Goal: Transaction & Acquisition: Purchase product/service

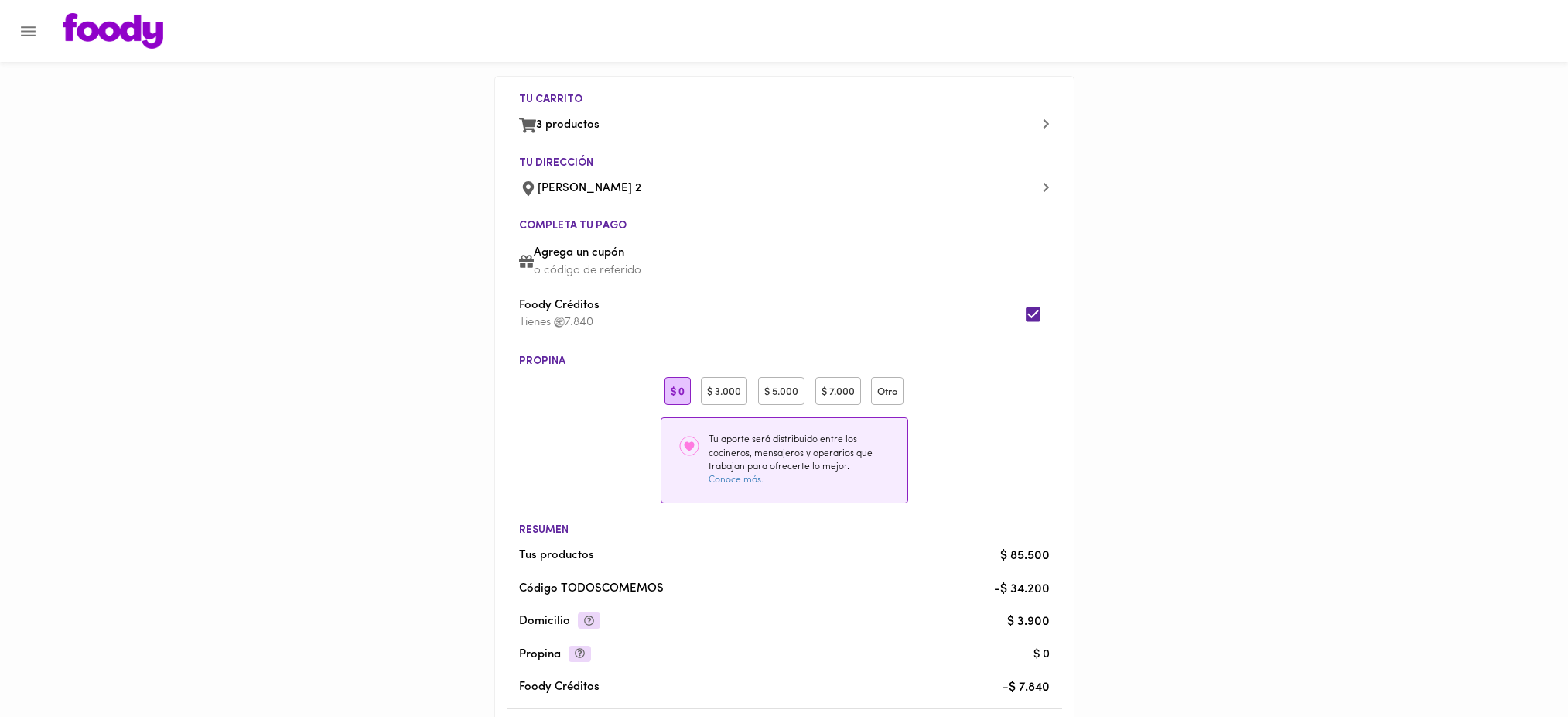
scroll to position [241, 0]
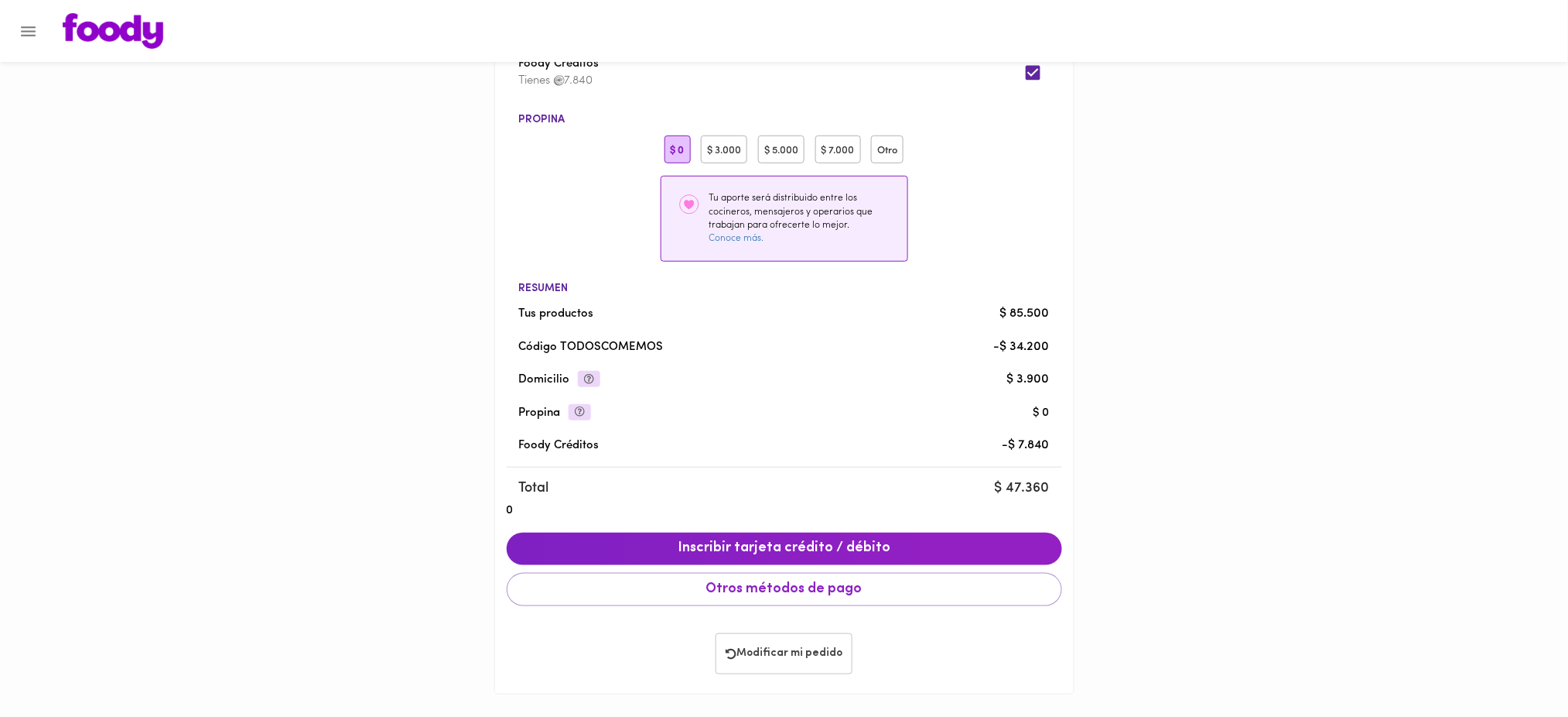
click at [801, 651] on span "Modificar mi pedido" at bounding box center [784, 653] width 117 height 13
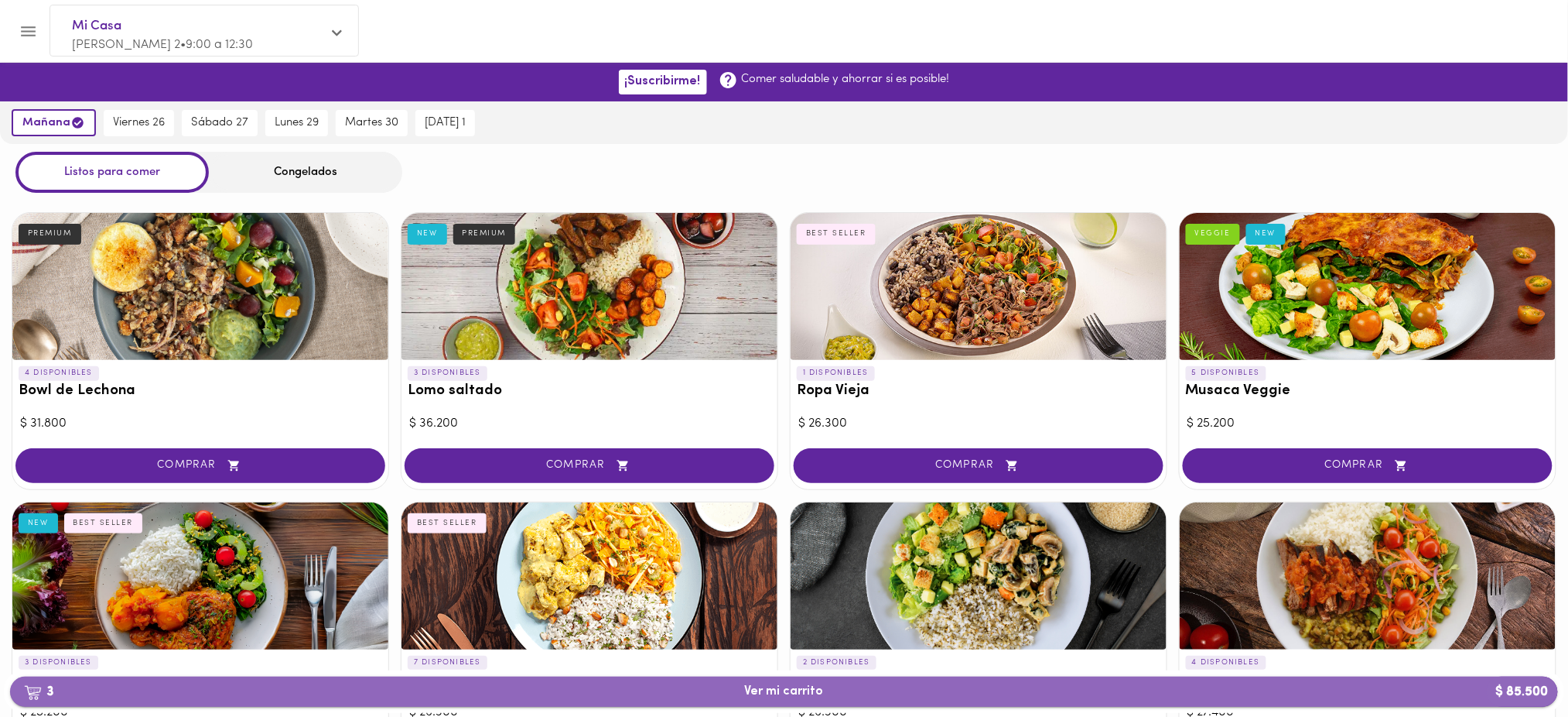
click at [779, 705] on button "3 Ver mi carrito $ 85.500" at bounding box center [784, 691] width 1548 height 30
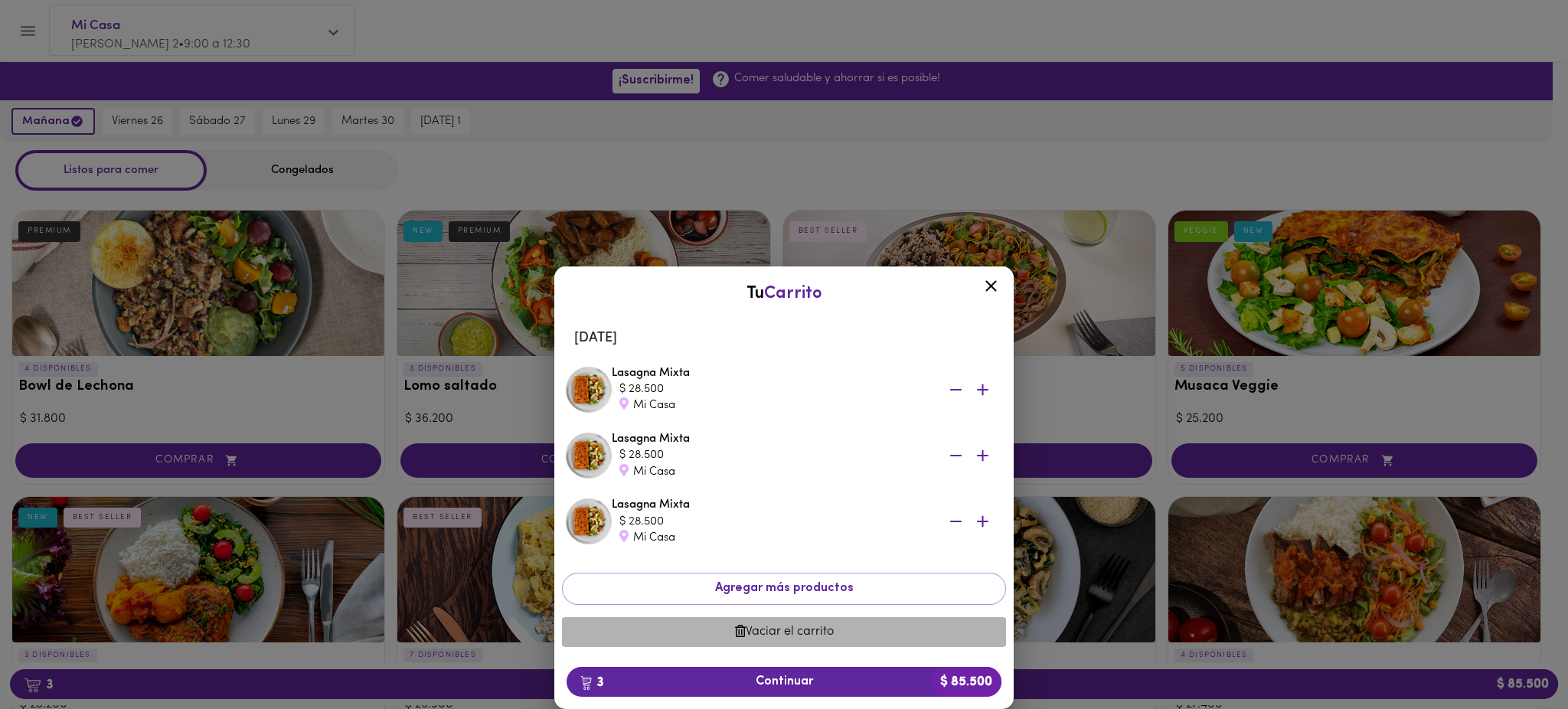
click at [779, 630] on span "Vaciar el carrito" at bounding box center [784, 631] width 419 height 15
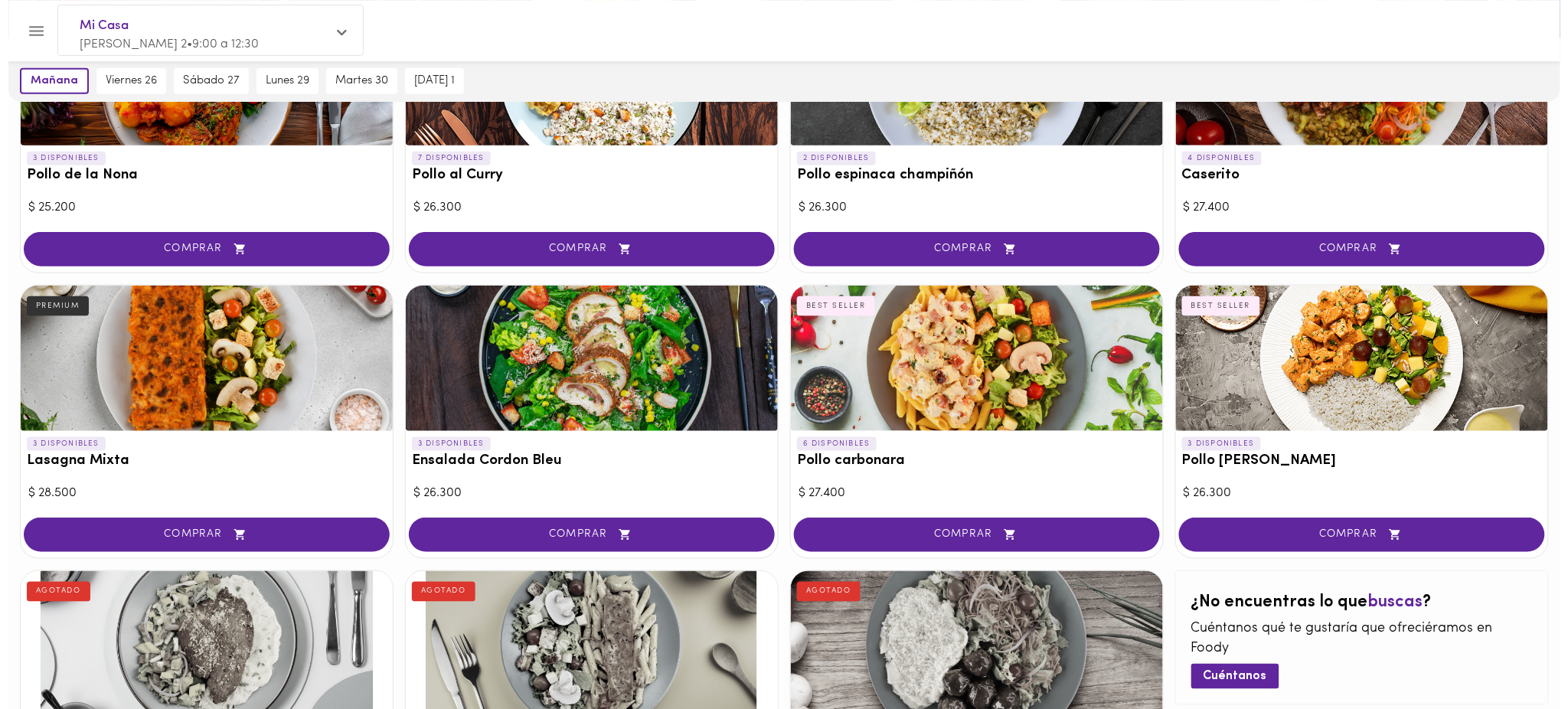
scroll to position [503, 0]
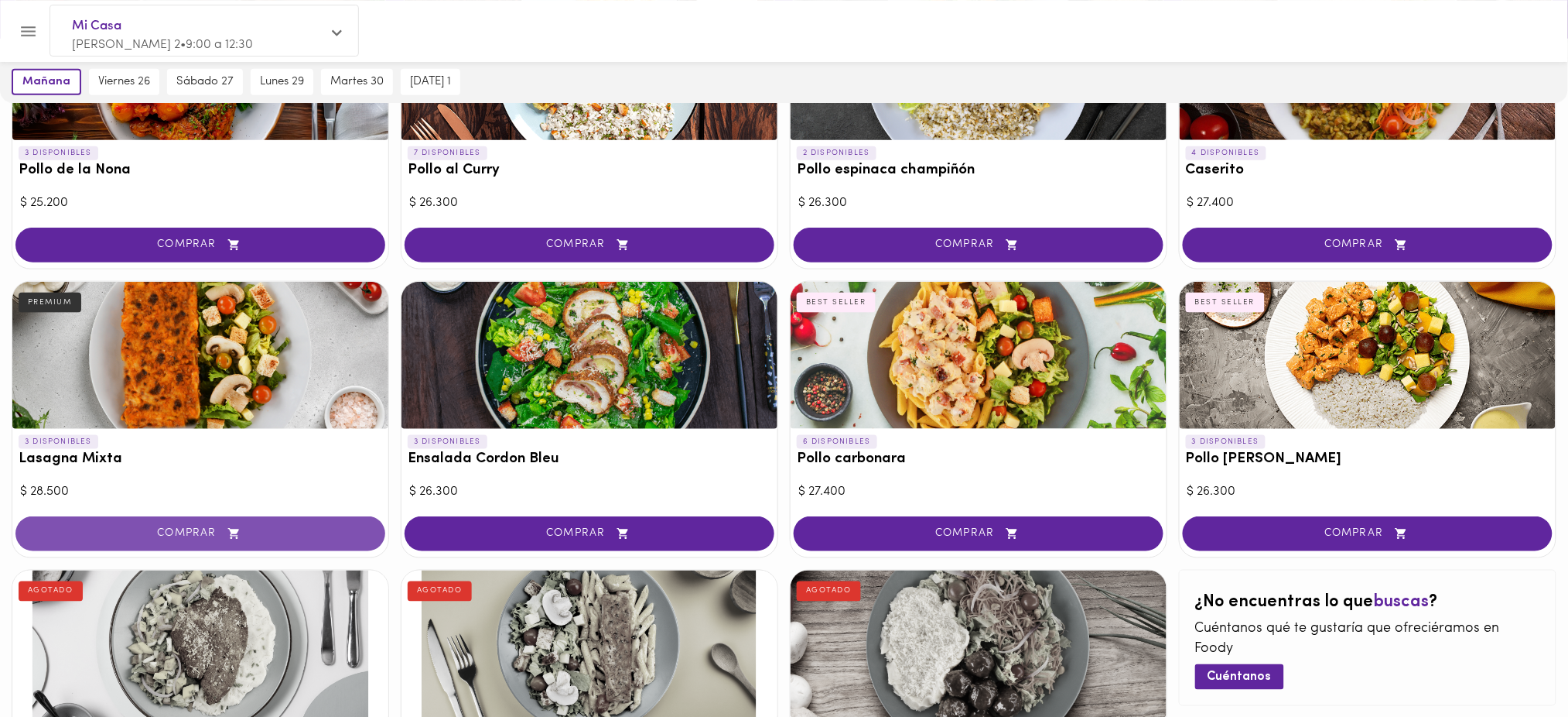
click at [233, 536] on icon "button" at bounding box center [233, 533] width 19 height 13
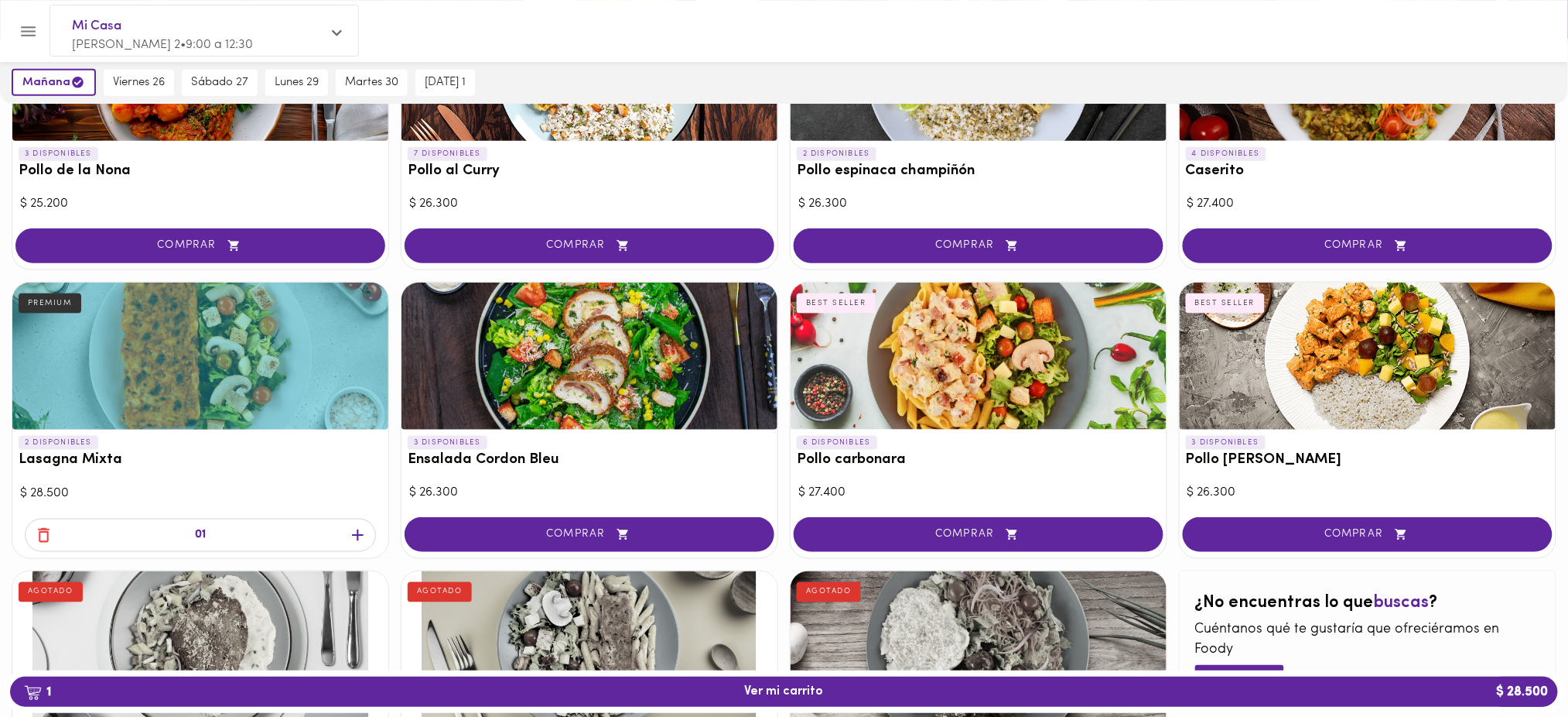
click at [357, 530] on icon "button" at bounding box center [358, 536] width 12 height 12
click at [667, 690] on span "3 Ver mi carrito $ 85.500" at bounding box center [784, 691] width 1523 height 15
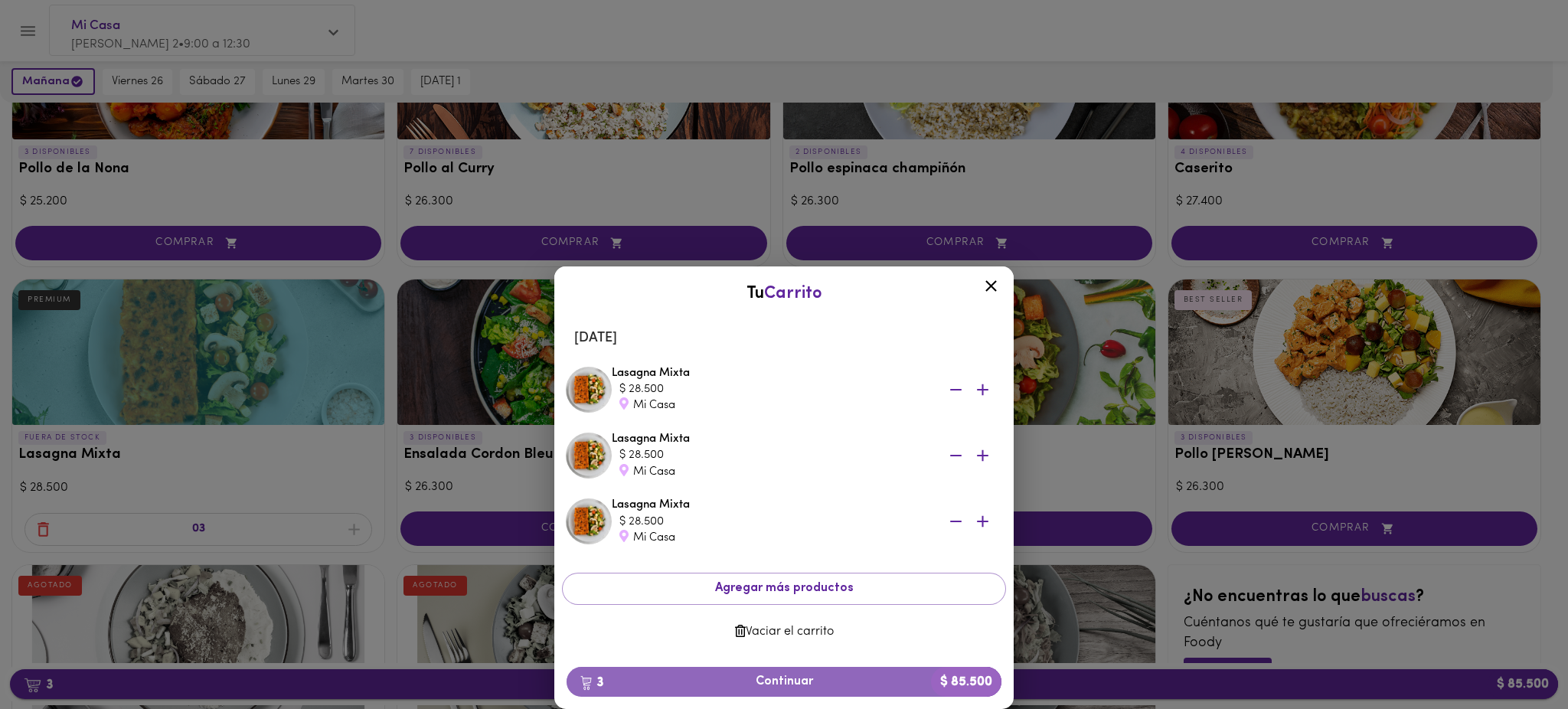
click at [660, 682] on span "3 Continuar $ 85.500" at bounding box center [784, 681] width 411 height 15
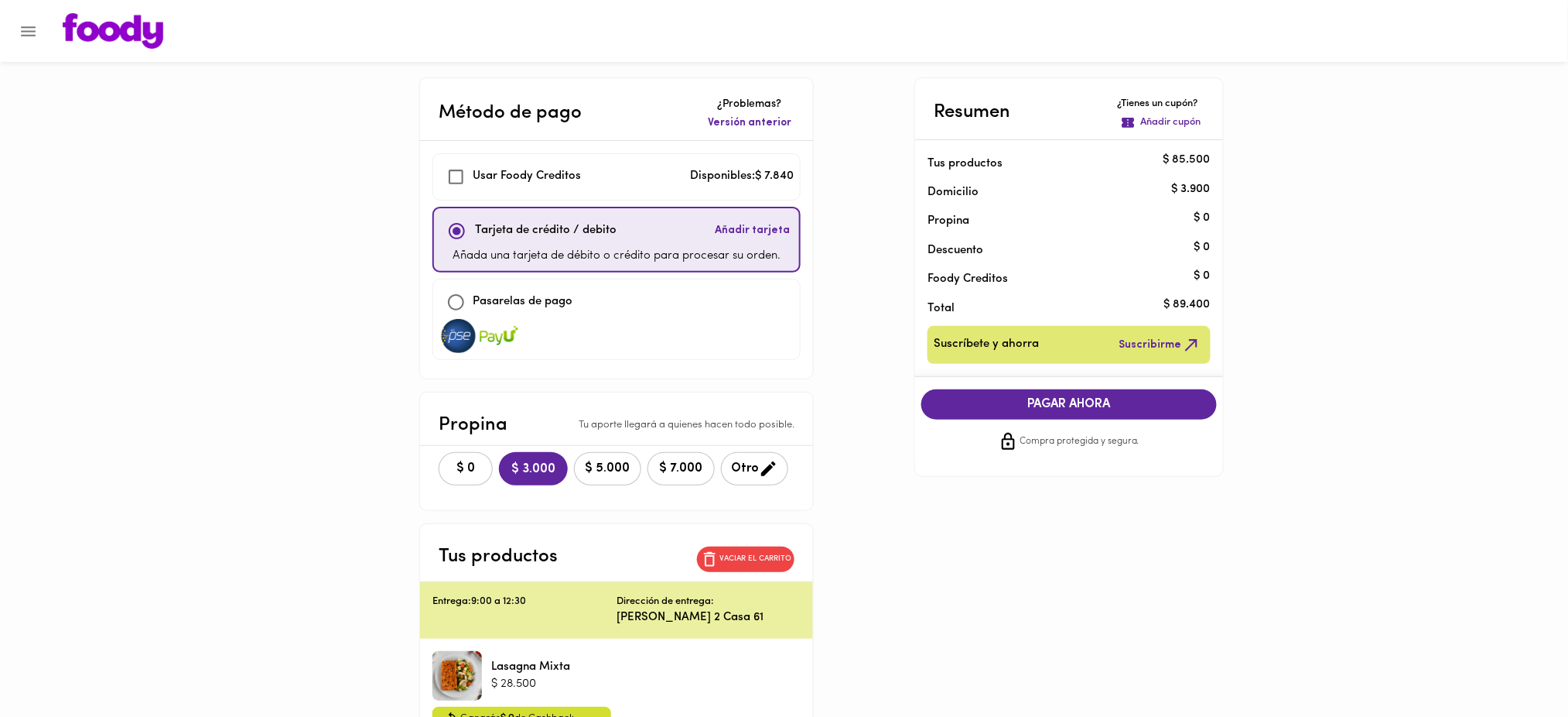
checkbox input "true"
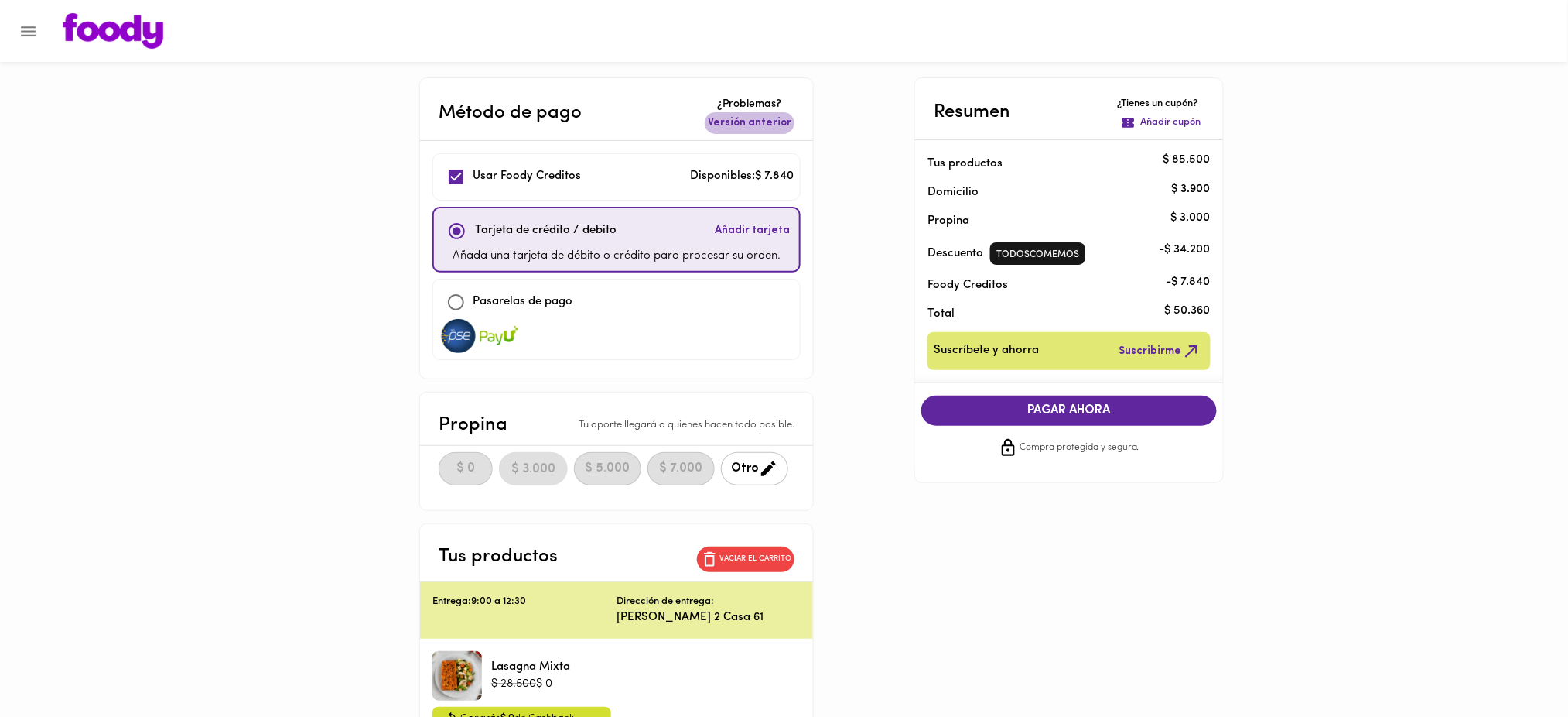
click at [758, 120] on span "Versión anterior" at bounding box center [750, 124] width 84 height 16
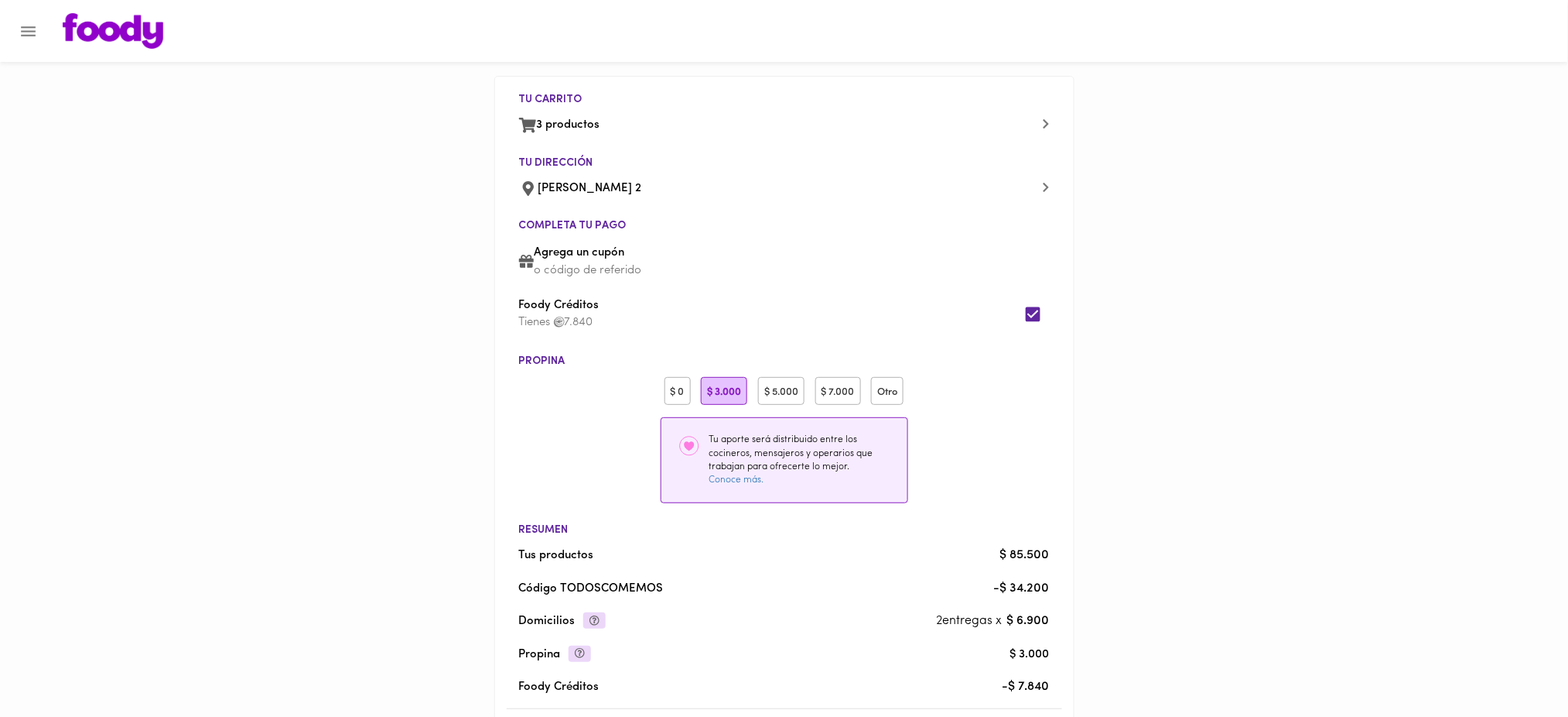
click at [681, 396] on div "$ 0" at bounding box center [678, 391] width 26 height 29
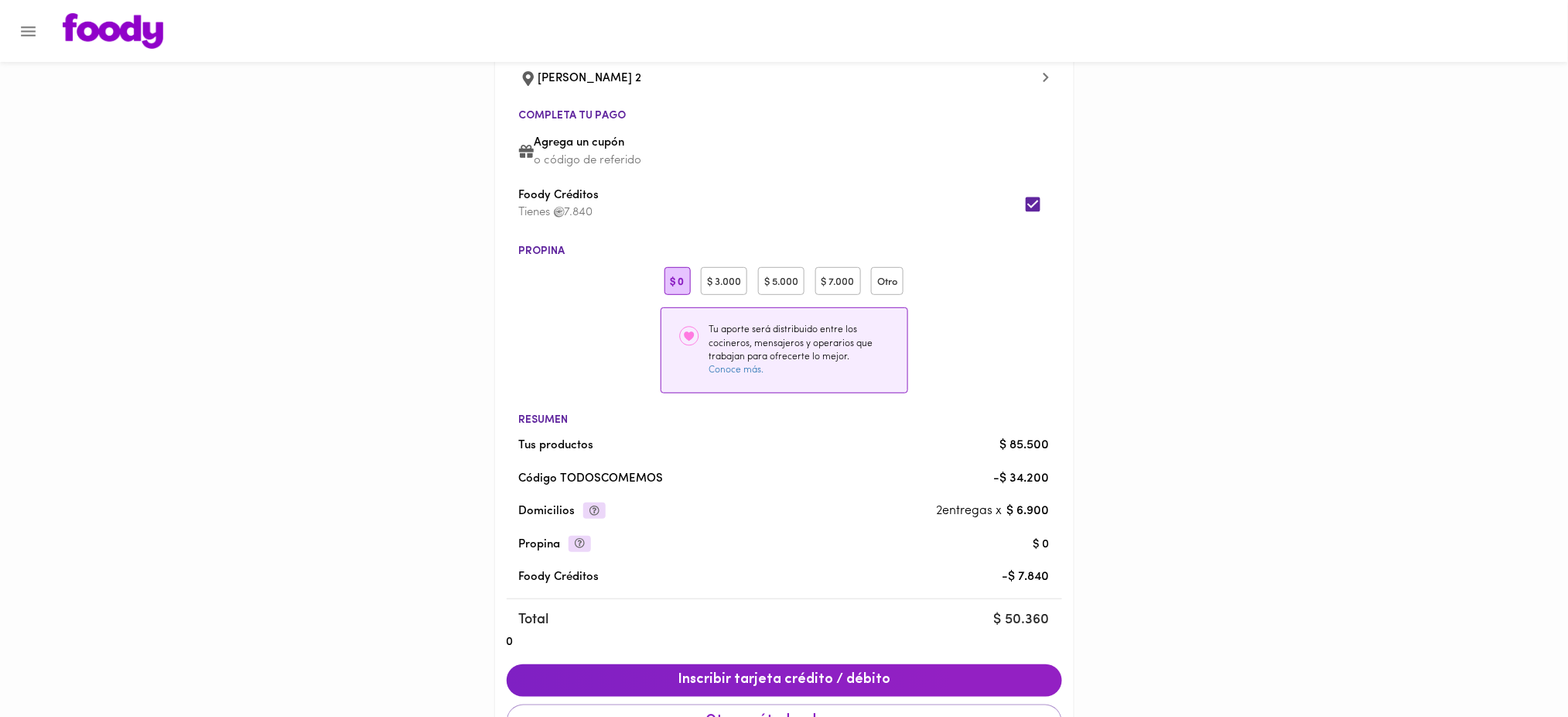
scroll to position [96, 0]
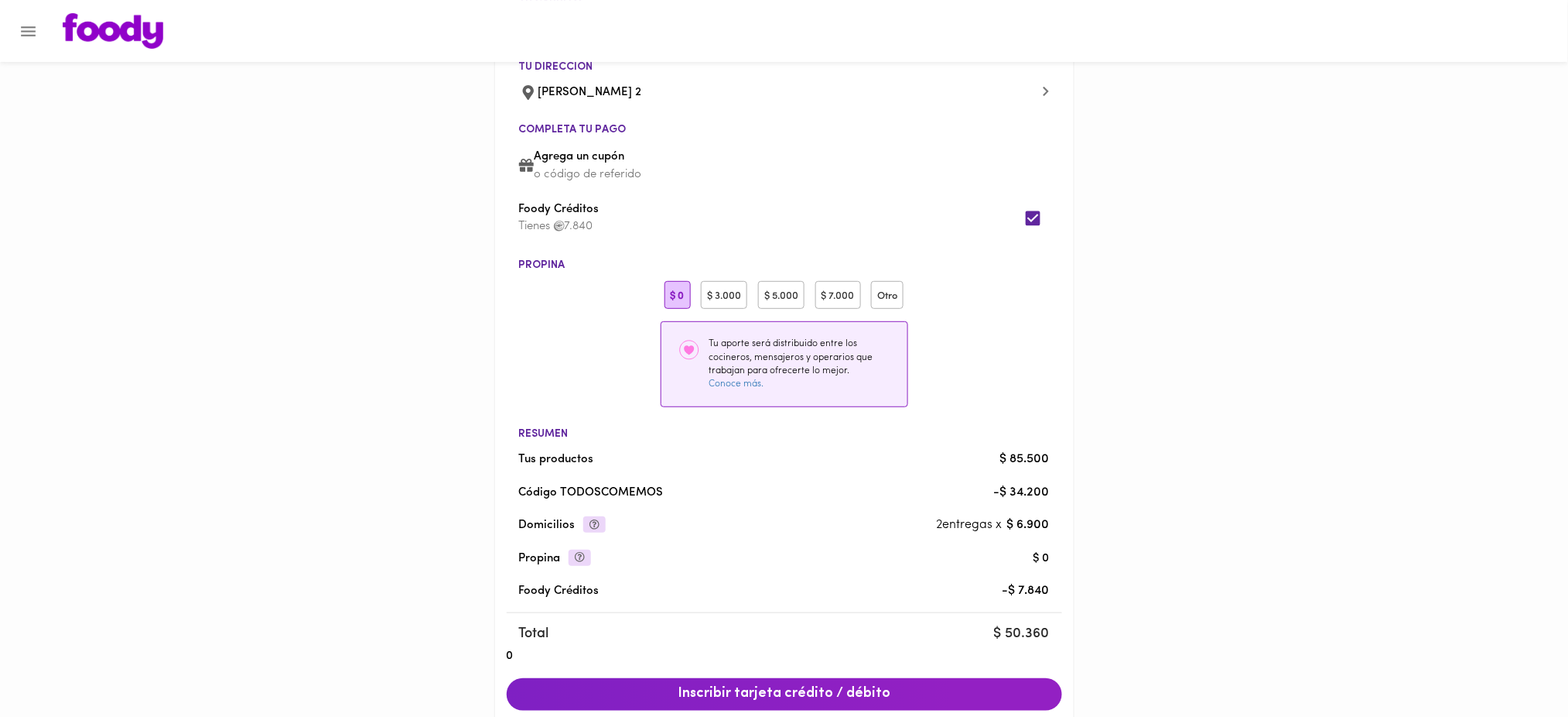
click at [604, 171] on p "o código de referido" at bounding box center [790, 175] width 515 height 16
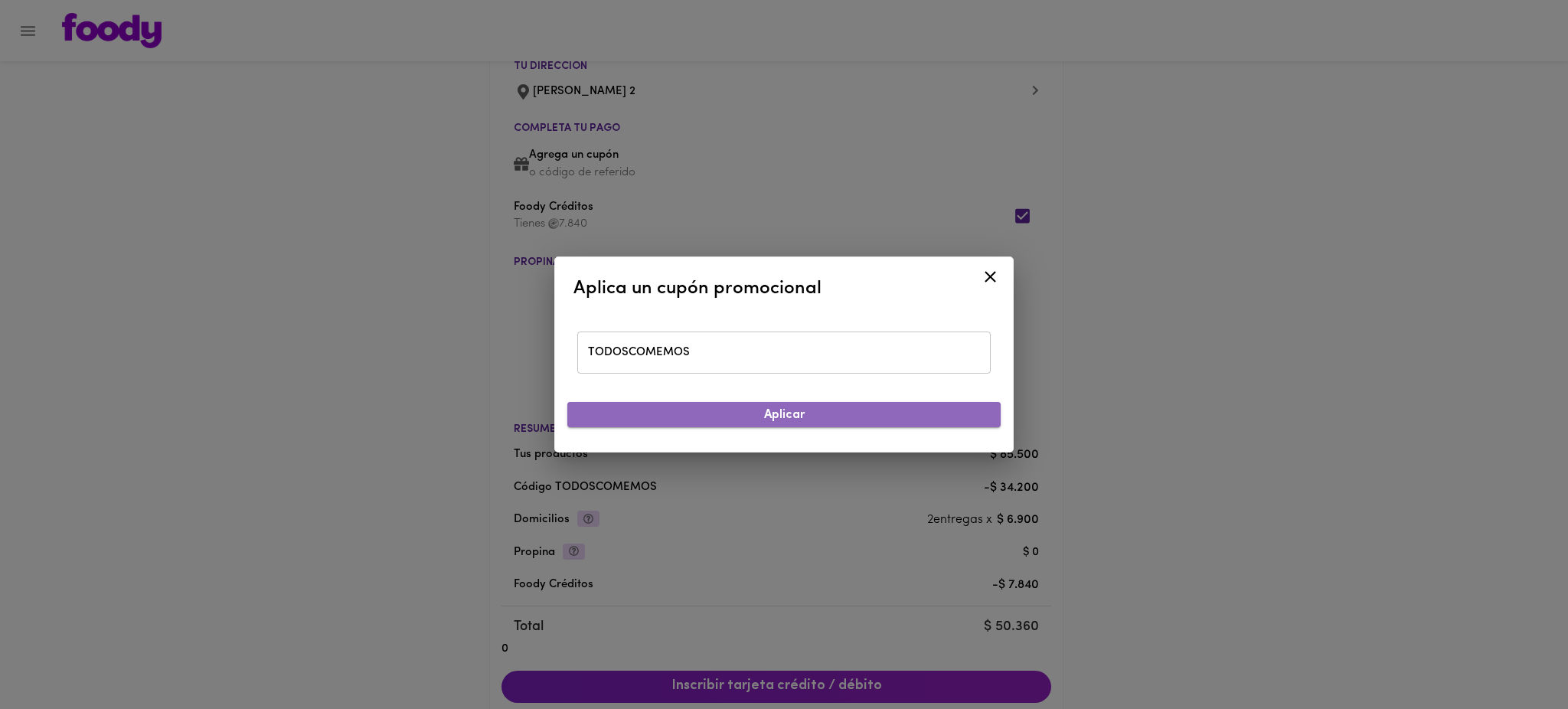
click at [764, 414] on span "Aplicar" at bounding box center [784, 415] width 409 height 15
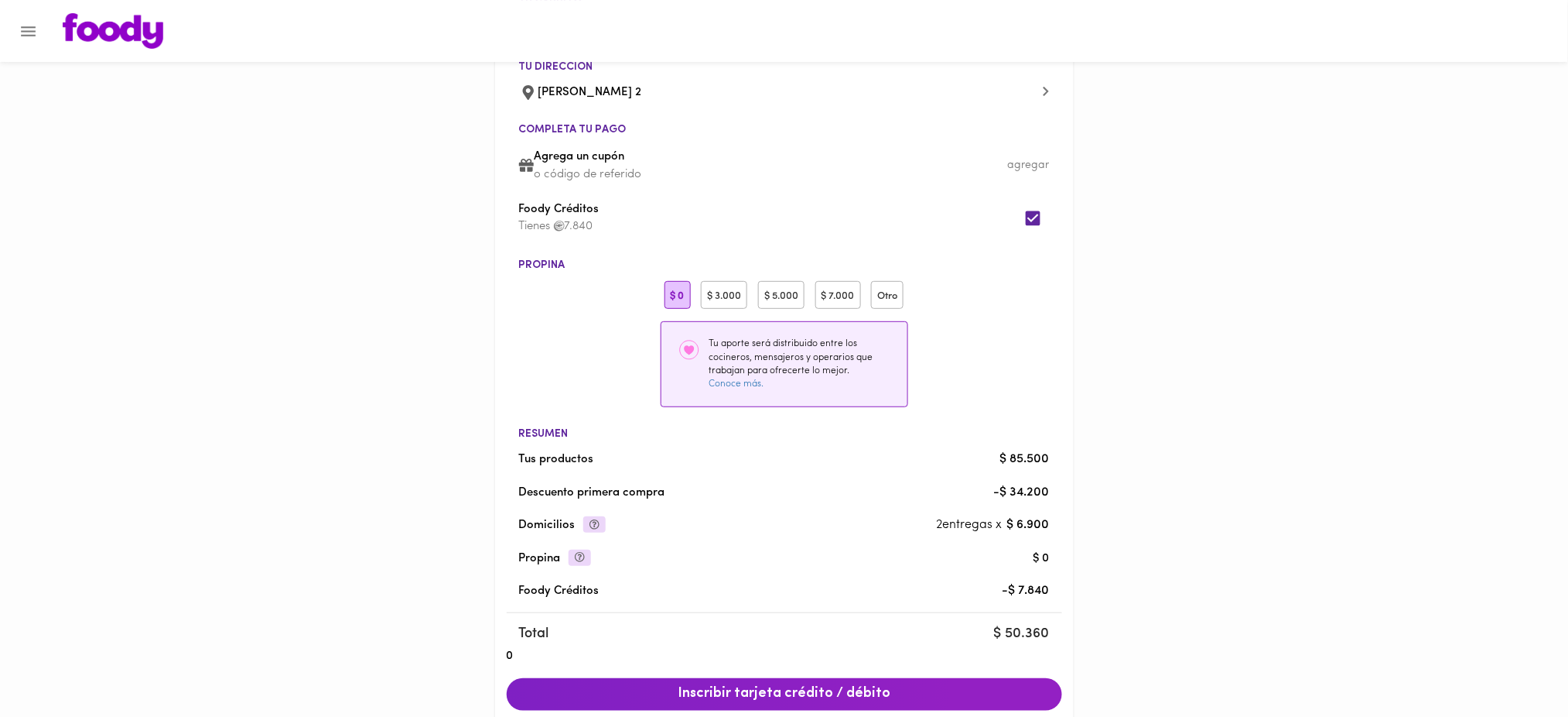
scroll to position [241, 0]
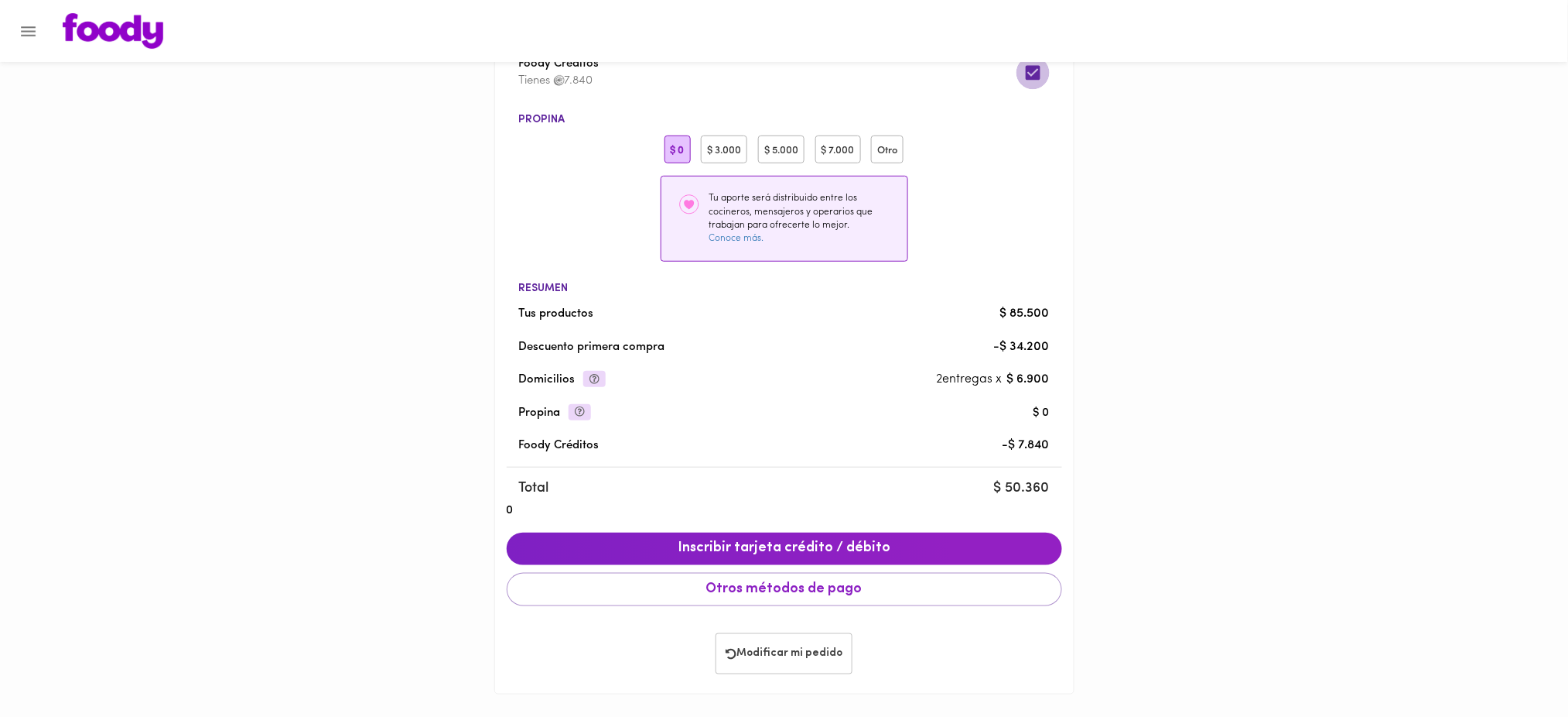
click at [1029, 70] on input "checkbox" at bounding box center [1033, 72] width 33 height 33
checkbox input "false"
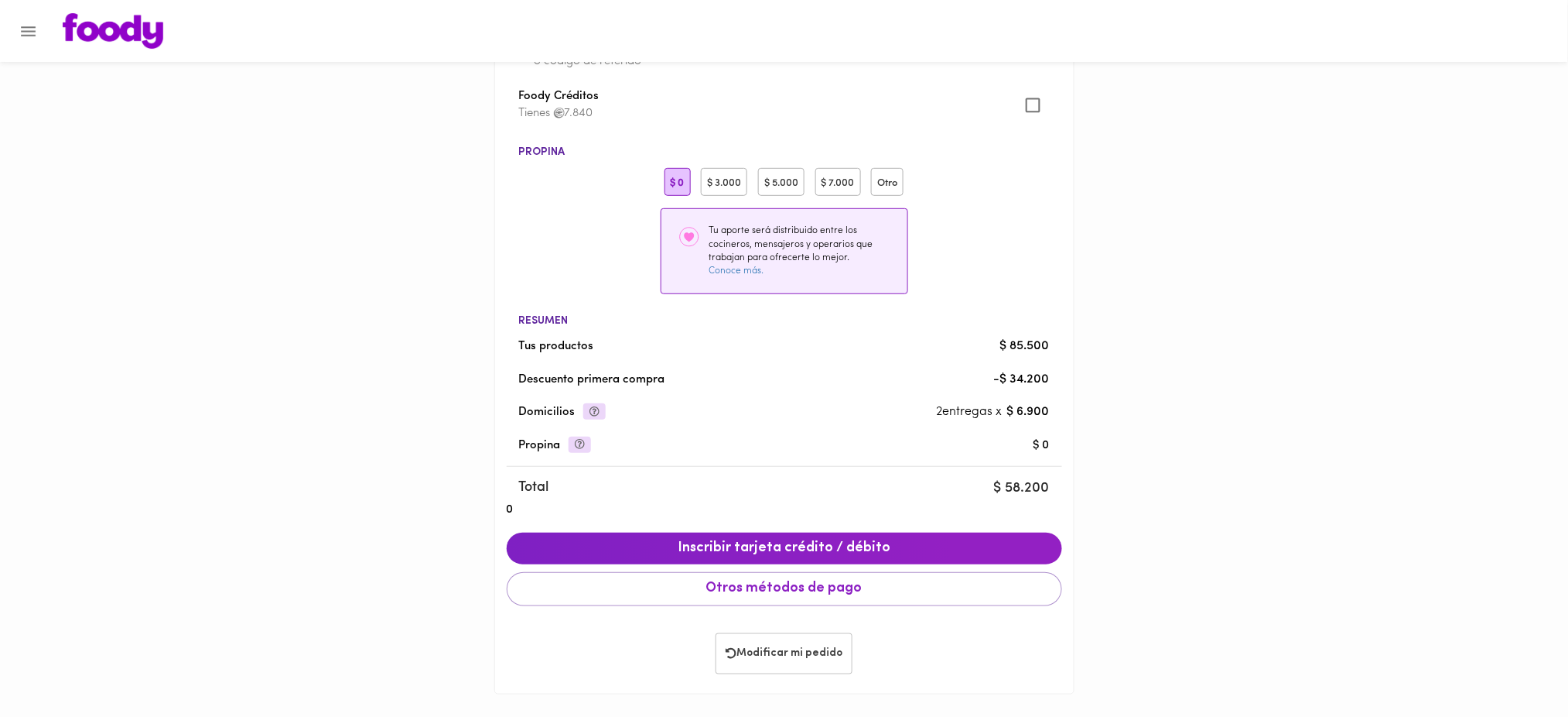
scroll to position [208, 0]
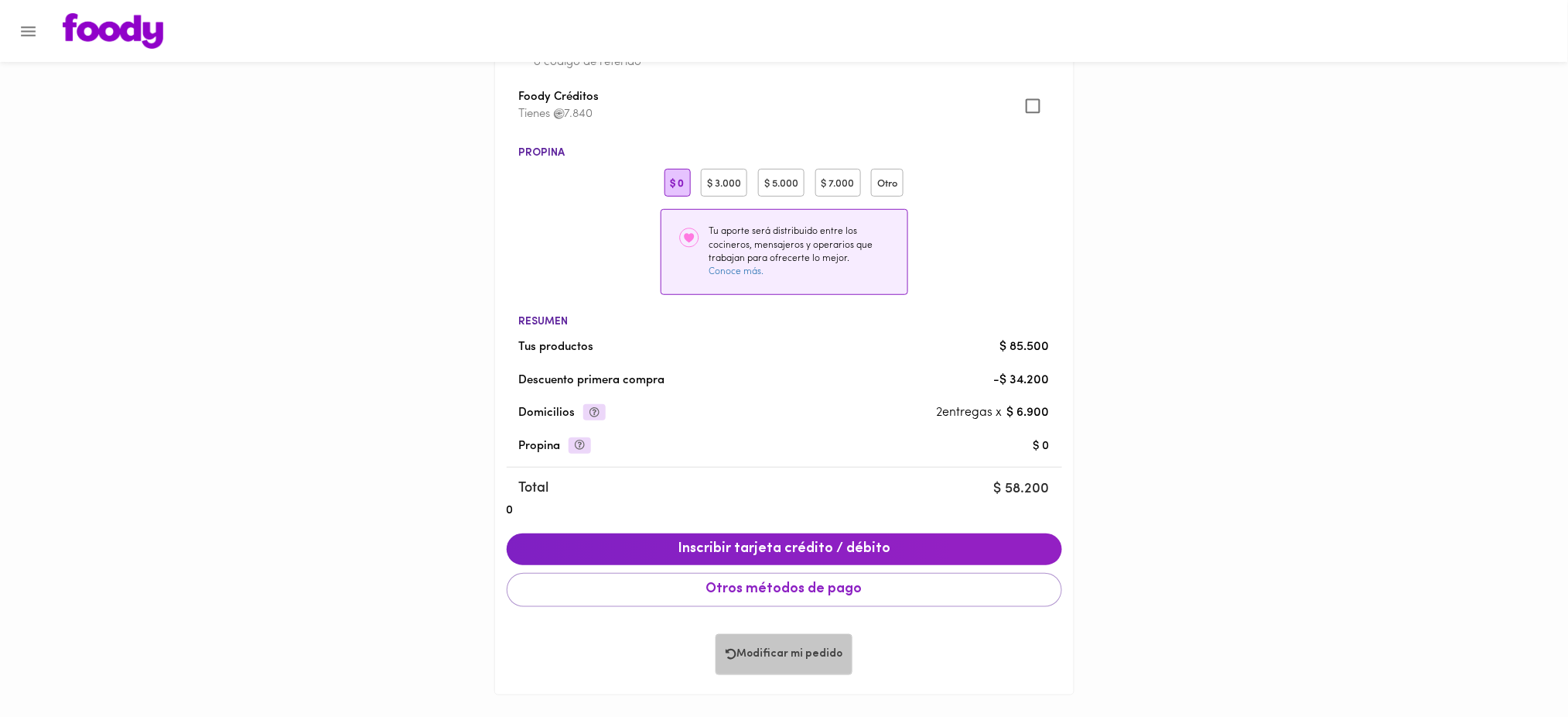
click at [789, 651] on span "Modificar mi pedido" at bounding box center [784, 654] width 117 height 13
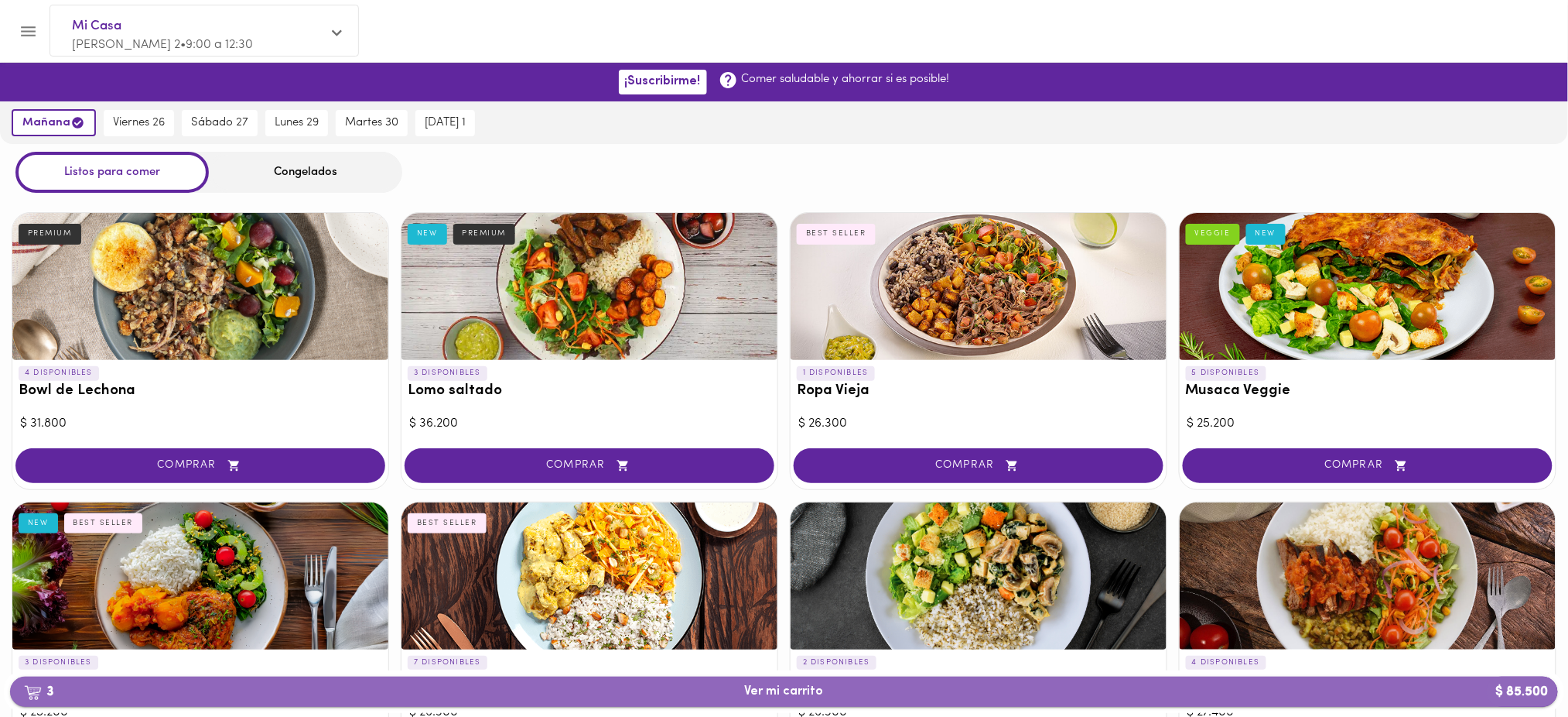
click at [756, 700] on button "3 Ver mi carrito $ 85.500" at bounding box center [784, 691] width 1548 height 30
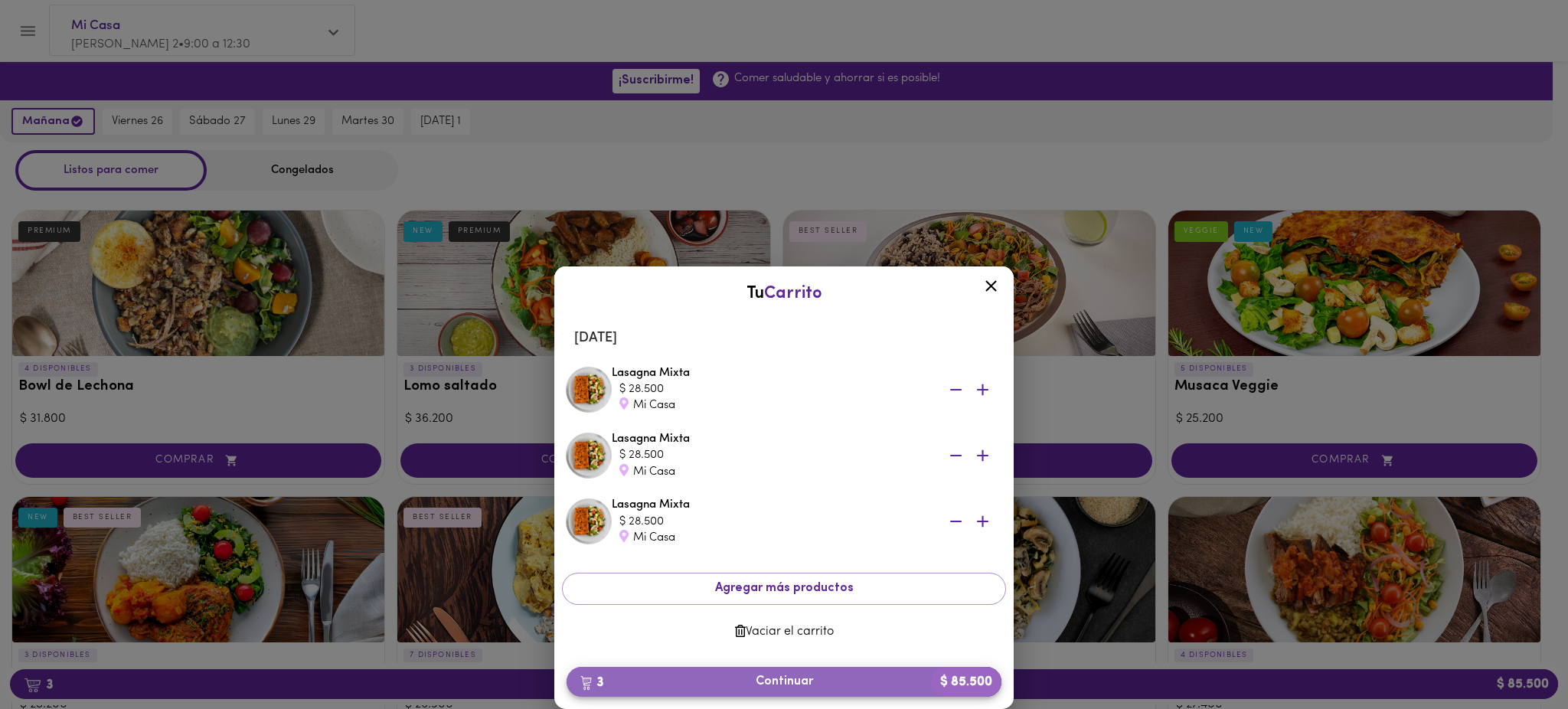
click at [786, 681] on span "3 Continuar $ 85.500" at bounding box center [784, 681] width 411 height 15
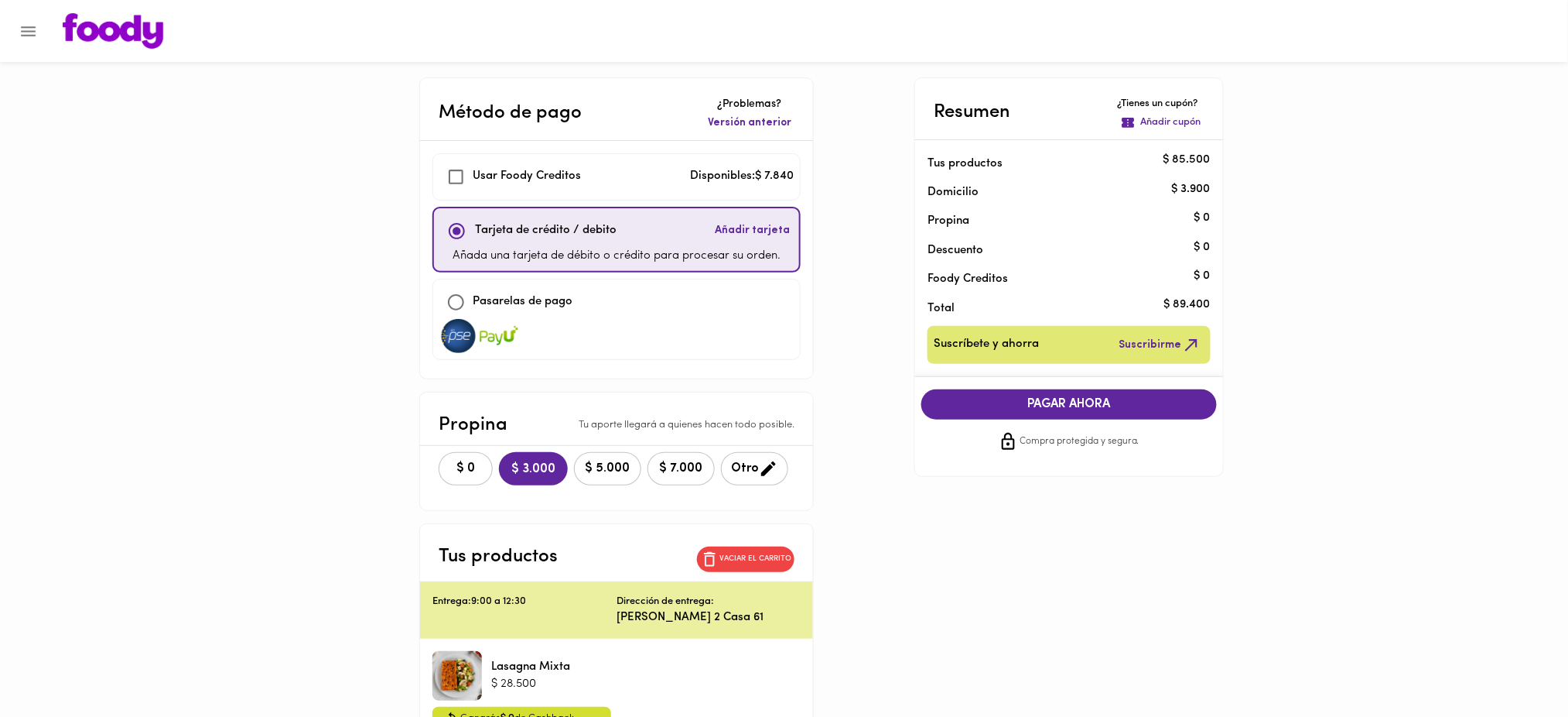
checkbox input "true"
click at [755, 127] on span "Versión anterior" at bounding box center [750, 124] width 84 height 16
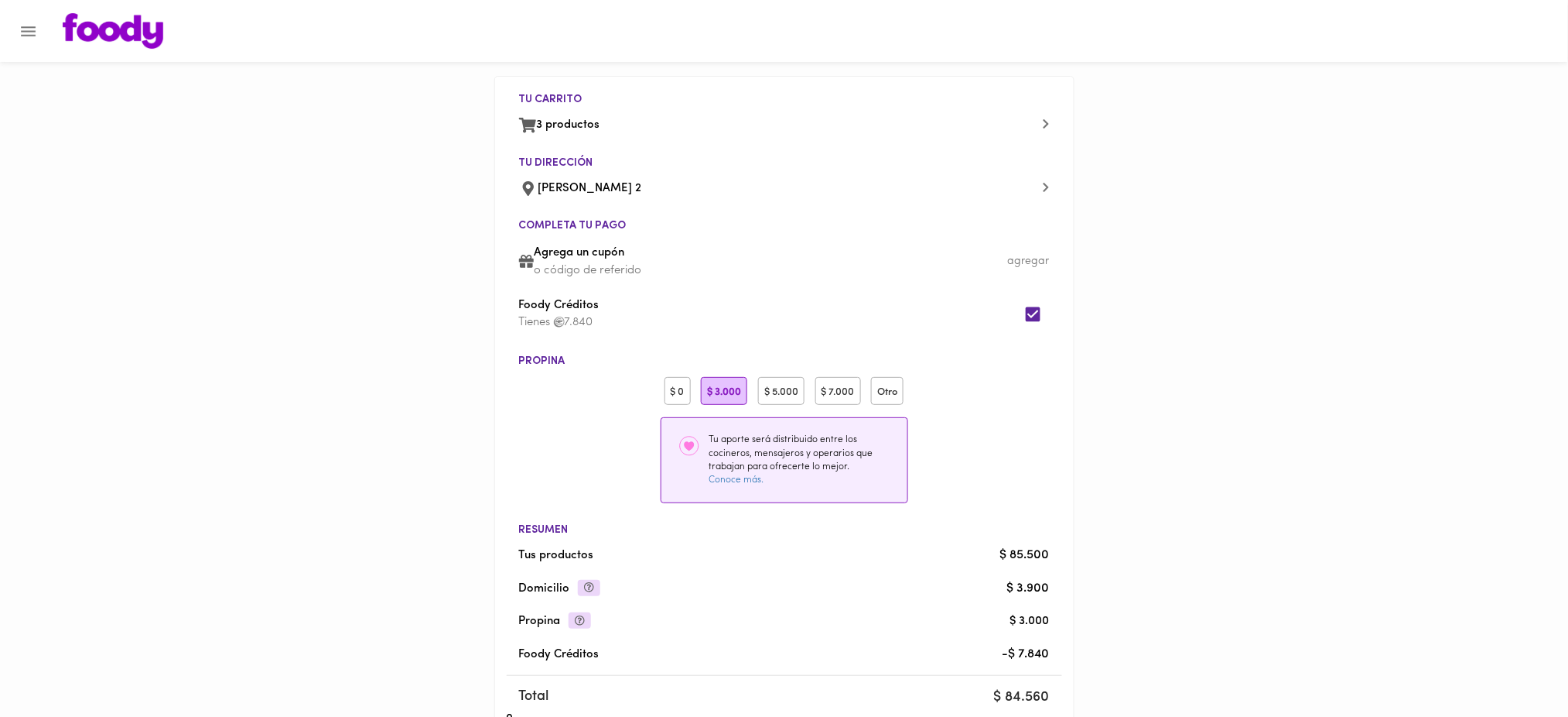
click at [681, 384] on div "$ 0" at bounding box center [678, 391] width 26 height 29
click at [630, 268] on p "o código de referido" at bounding box center [790, 270] width 515 height 16
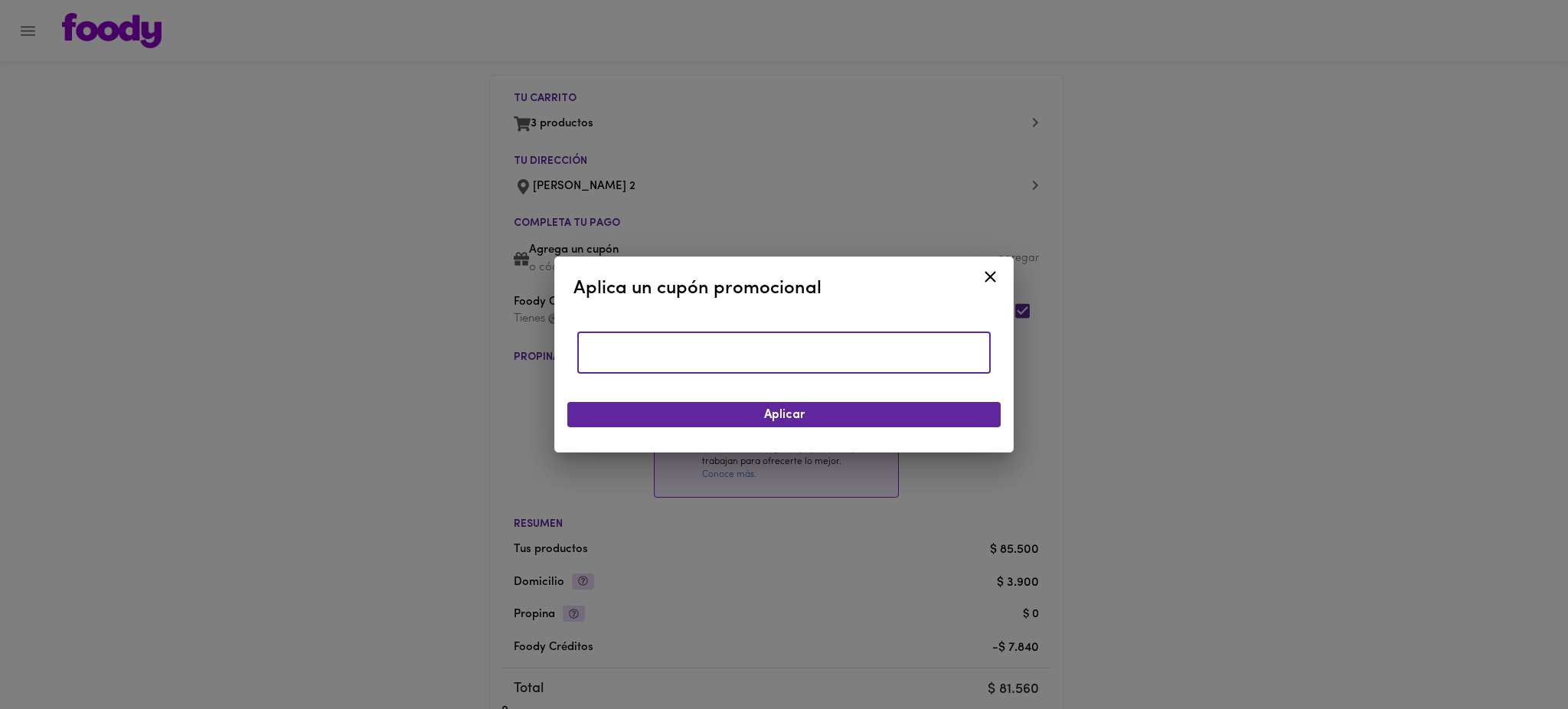
click at [687, 355] on input "text" at bounding box center [784, 352] width 413 height 42
type input "TODOSCOMEMOS"
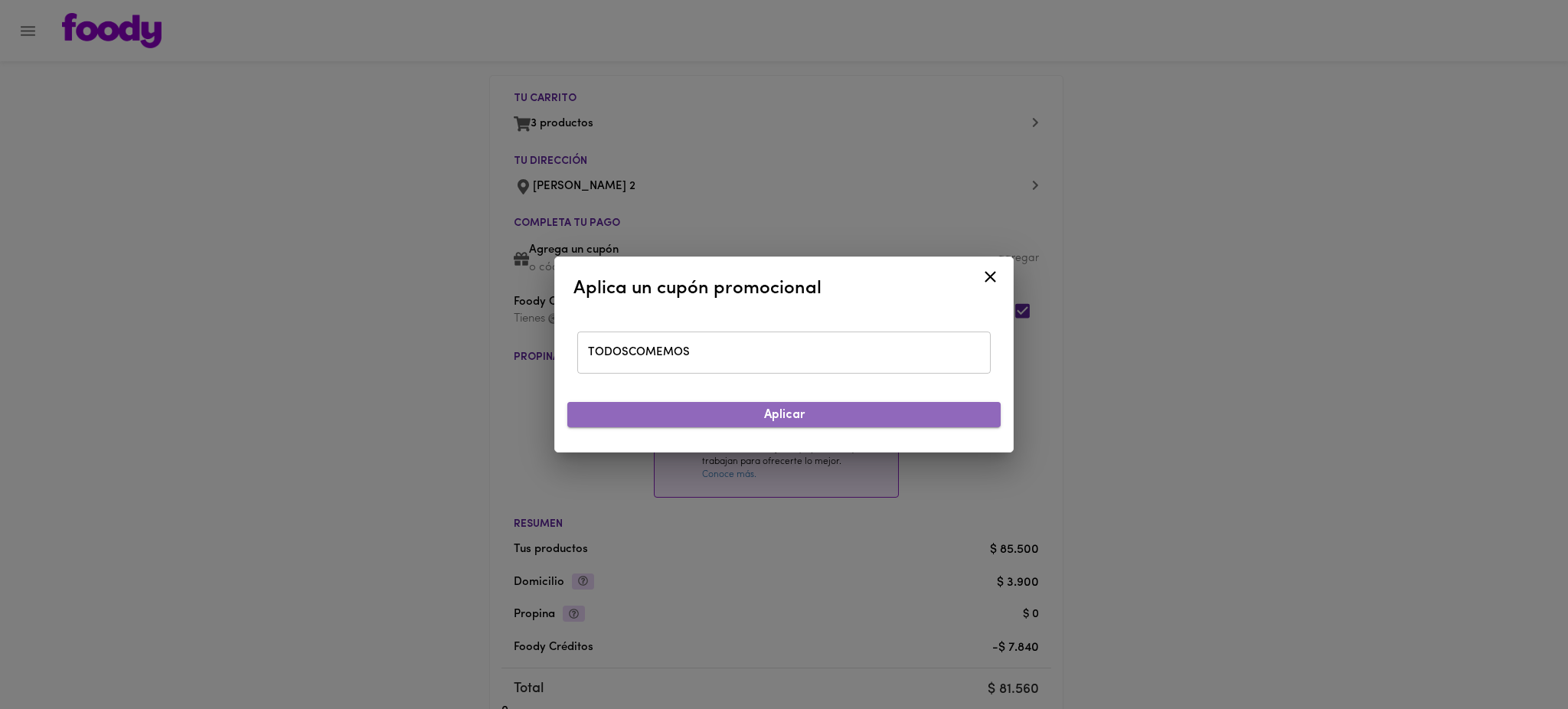
click at [754, 420] on span "Aplicar" at bounding box center [784, 415] width 409 height 15
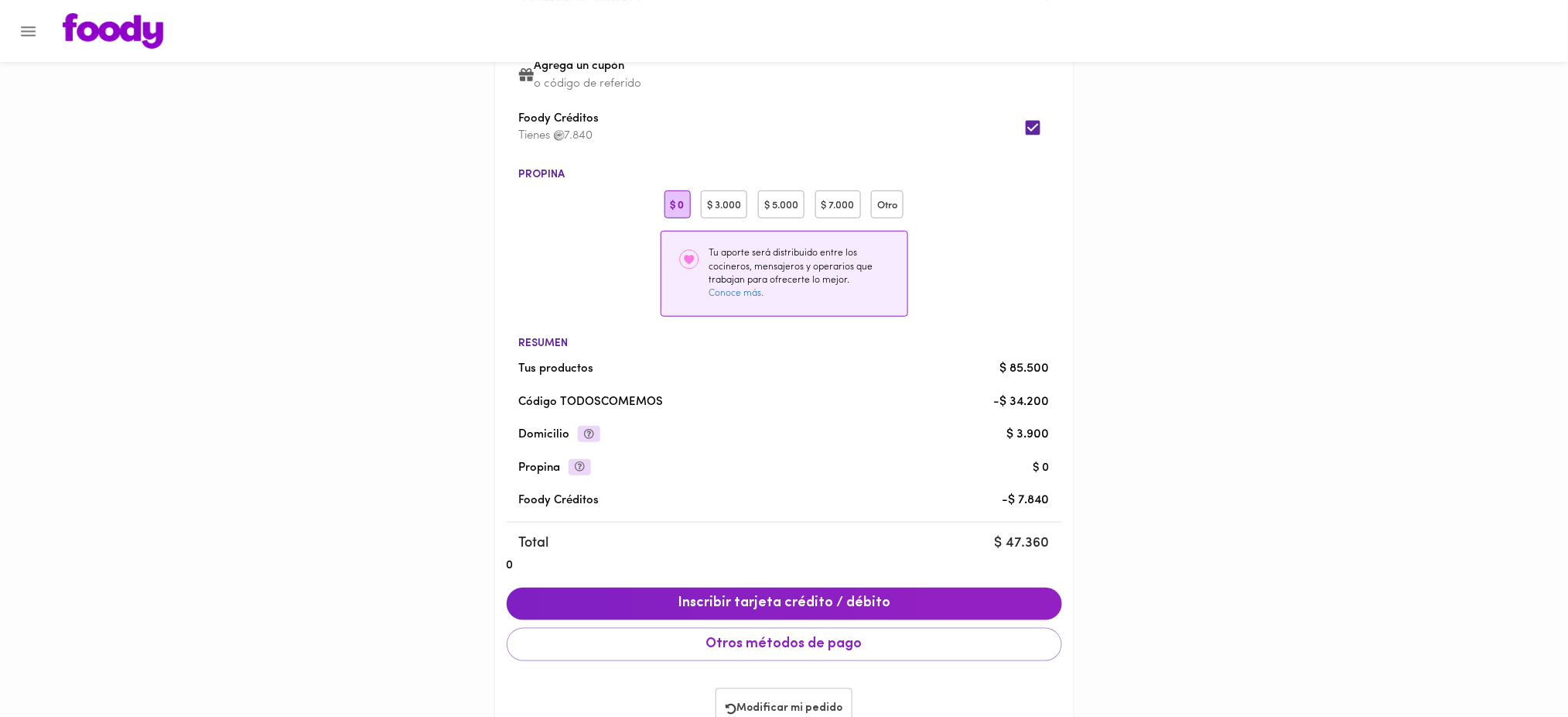
scroll to position [241, 0]
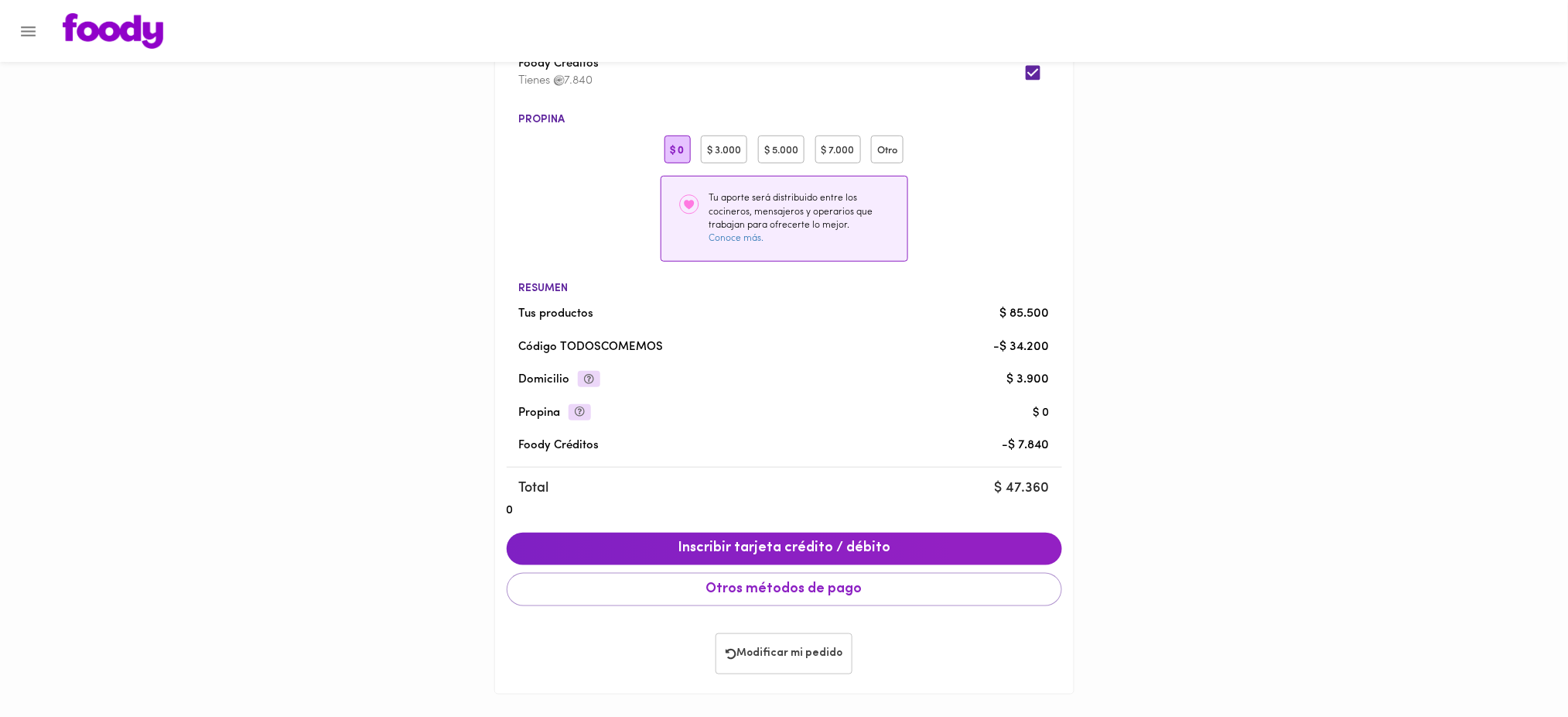
click at [797, 652] on span "Modificar mi pedido" at bounding box center [784, 653] width 117 height 13
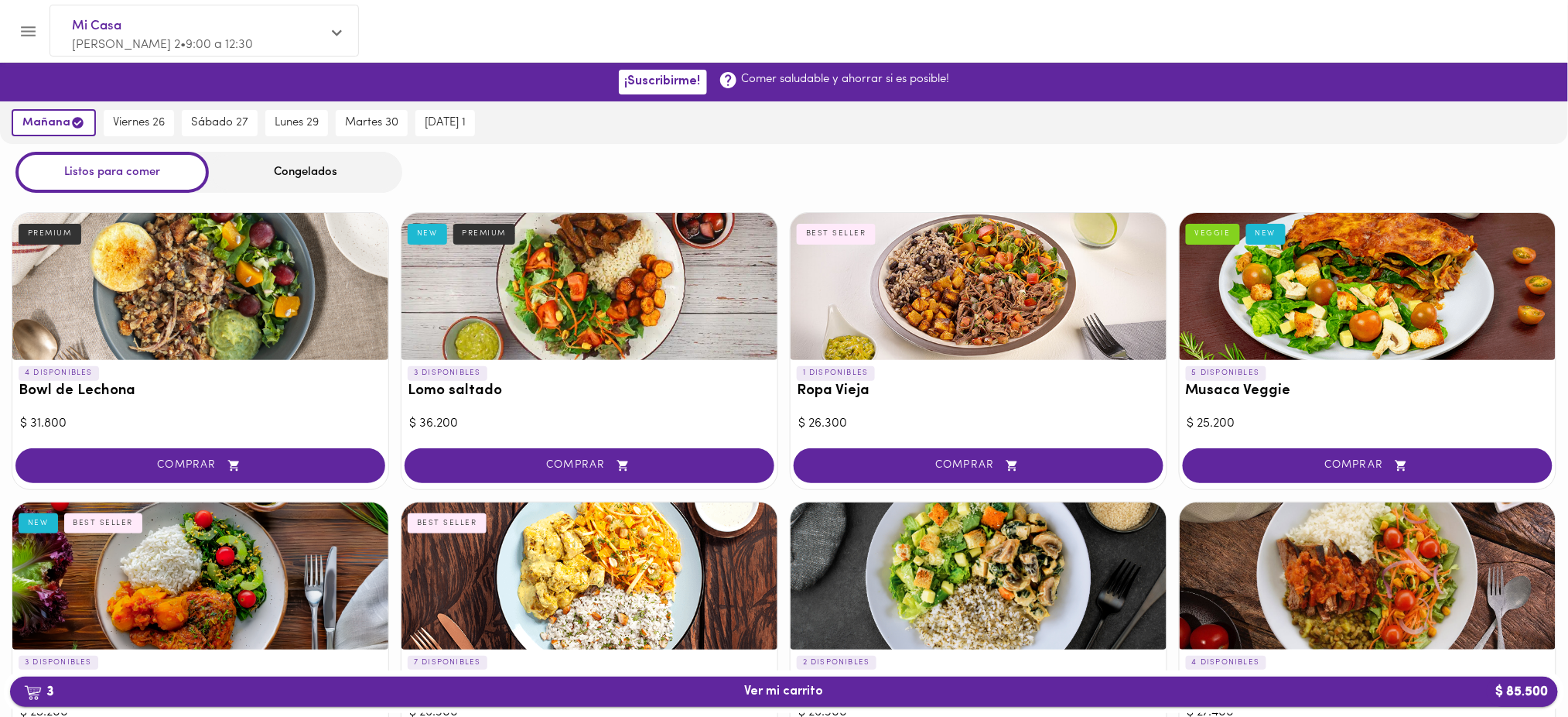
click at [703, 685] on span "3 Ver mi carrito $ 85.500" at bounding box center [784, 691] width 1523 height 15
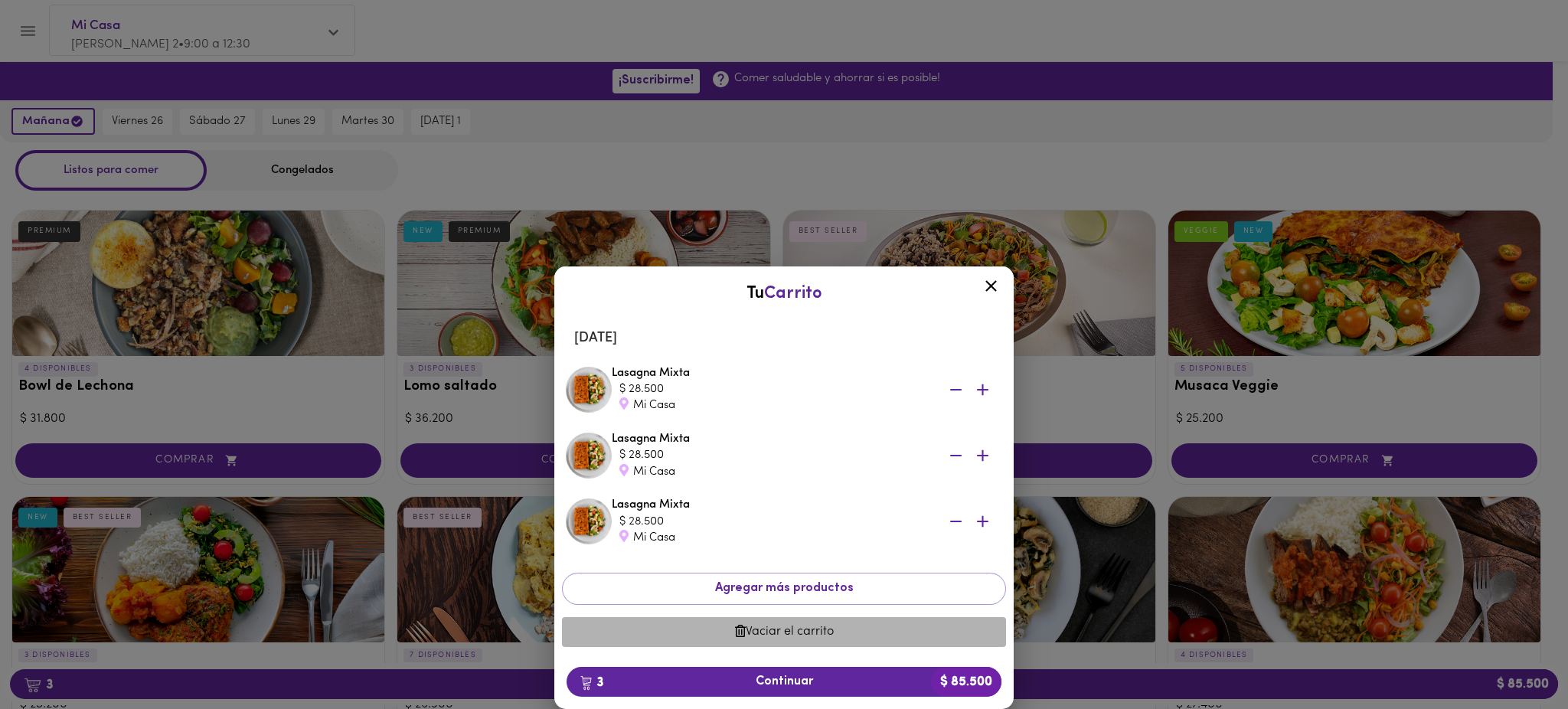
click at [763, 632] on span "Vaciar el carrito" at bounding box center [784, 631] width 419 height 15
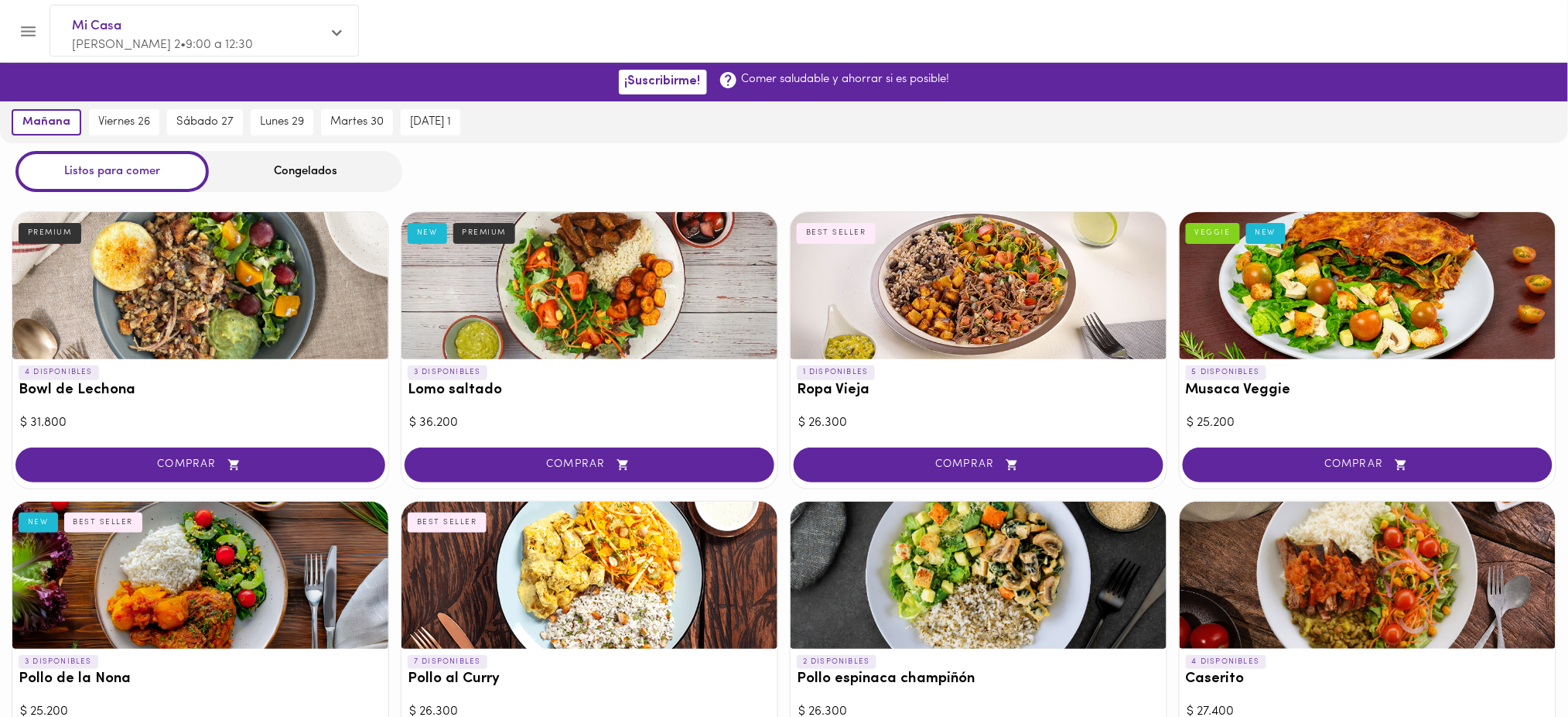
click at [299, 183] on div "Congelados" at bounding box center [306, 171] width 193 height 41
